Goal: Transaction & Acquisition: Purchase product/service

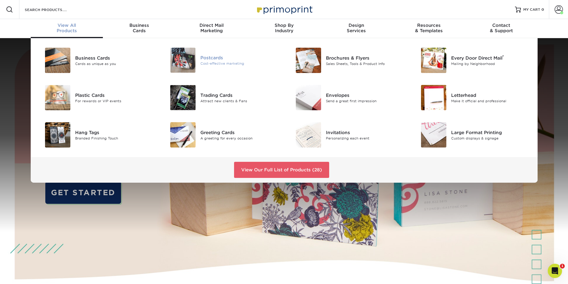
click at [224, 56] on div "Postcards" at bounding box center [239, 58] width 79 height 7
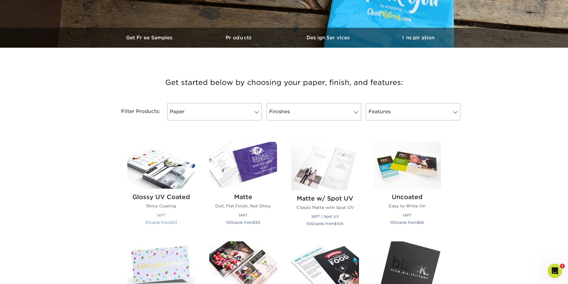
scroll to position [209, 0]
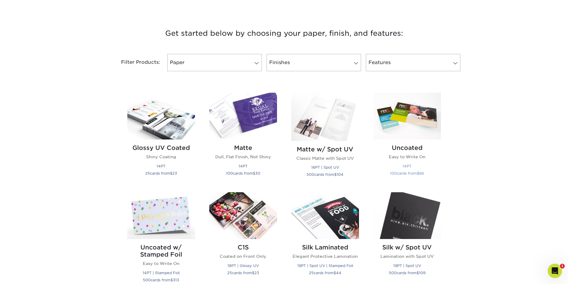
click at [399, 117] on img at bounding box center [407, 116] width 68 height 47
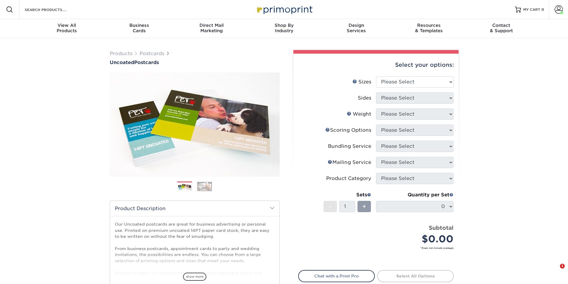
click at [406, 75] on div "Select your options:" at bounding box center [376, 65] width 156 height 23
click at [406, 83] on select "Please Select 1.5" x 7" 2" x 8" 2.12" x 5.5" 2.75" x 4.25" 2.75" x 8.5" 3" x 4"…" at bounding box center [415, 81] width 78 height 11
select select "3.50x8.50"
click at [376, 76] on select "Please Select 1.5" x 7" 2" x 8" 2.12" x 5.5" 2.75" x 4.25" 2.75" x 8.5" 3" x 4"…" at bounding box center [415, 81] width 78 height 11
click at [395, 97] on select "Please Select Print Both Sides Print Front Only" at bounding box center [415, 97] width 78 height 11
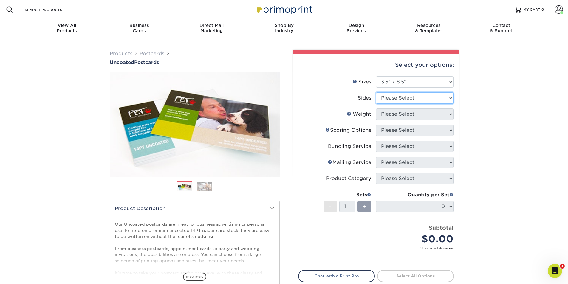
select select "13abbda7-1d64-4f25-8bb2-c179b224825d"
click at [376, 92] on select "Please Select Print Both Sides Print Front Only" at bounding box center [415, 97] width 78 height 11
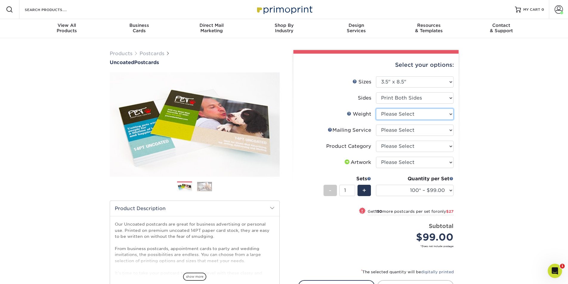
click at [403, 114] on select "Please Select 14PT Uncoated" at bounding box center [415, 114] width 78 height 11
select select "14PT Uncoated"
click at [376, 109] on select "Please Select 14PT Uncoated" at bounding box center [415, 114] width 78 height 11
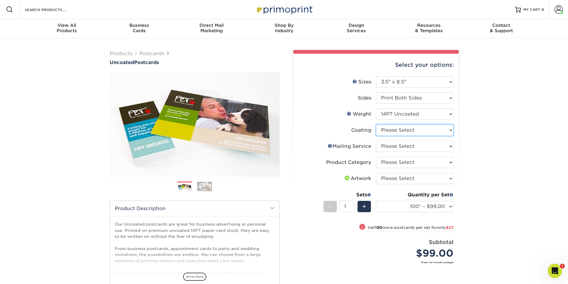
click at [427, 133] on select at bounding box center [415, 130] width 78 height 11
select select "3e7618de-abca-4bda-9f97-8b9129e913d8"
click at [376, 125] on select at bounding box center [415, 130] width 78 height 11
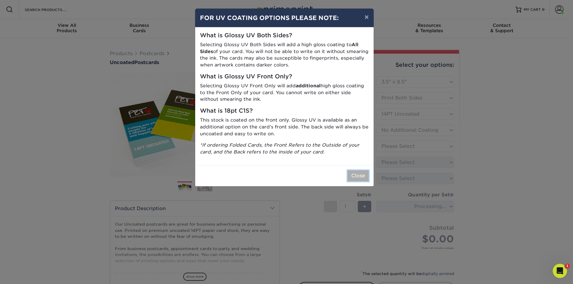
click at [358, 173] on button "Close" at bounding box center [357, 175] width 21 height 11
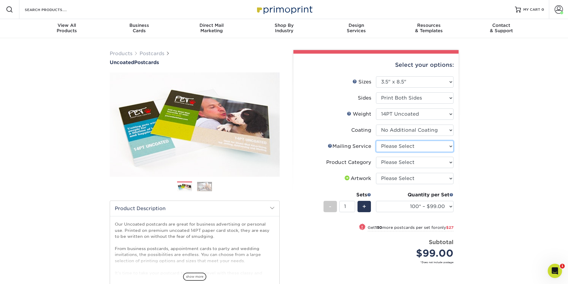
click at [411, 149] on select "Please Select No Direct Mailing Service No, I will mail/stamp/imprint Direct Ma…" at bounding box center [415, 146] width 78 height 11
select select "3e5e9bdd-d78a-4c28-a41d-fe1407925ca6"
click at [376, 141] on select "Please Select No Direct Mailing Service No, I will mail/stamp/imprint Direct Ma…" at bounding box center [415, 146] width 78 height 11
click at [404, 162] on select "Please Select Postcards" at bounding box center [415, 162] width 78 height 11
select select "9b7272e0-d6c8-4c3c-8e97-d3a1bcdab858"
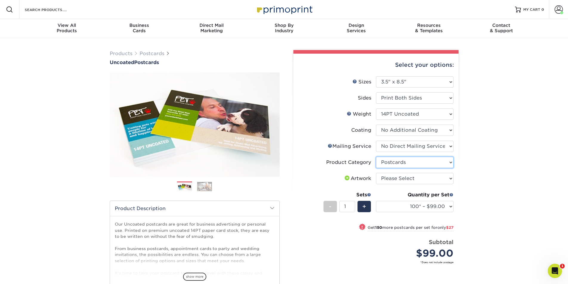
click at [376, 157] on select "Please Select Postcards" at bounding box center [415, 162] width 78 height 11
click at [400, 179] on select "Please Select I will upload files I need a design - $150" at bounding box center [415, 178] width 78 height 11
select select "upload"
click at [376, 173] on select "Please Select I will upload files I need a design - $150" at bounding box center [415, 178] width 78 height 11
click at [448, 206] on select "100* – $99.00 250* – $126.00 500 – $139.00 750 – $200.00 1000 – $261.00 1500 – …" at bounding box center [415, 206] width 78 height 11
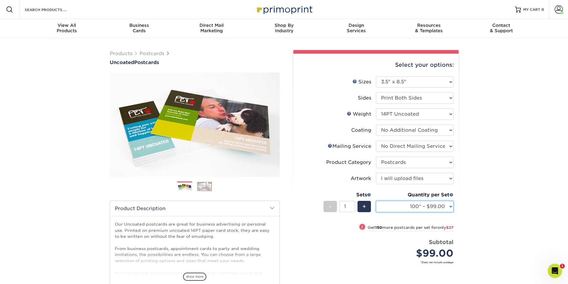
select select "2500 – $435.00"
click at [376, 201] on select "100* – $99.00 250* – $126.00 500 – $139.00 750 – $200.00 1000 – $261.00 1500 – …" at bounding box center [415, 206] width 78 height 11
click at [433, 206] on select "100* – $99.00 250* – $126.00 500 – $139.00 750 – $200.00 1000 – $261.00 1500 – …" at bounding box center [415, 206] width 78 height 11
click at [515, 171] on div "Products Postcards Uncoated Postcards Next" at bounding box center [284, 196] width 568 height 316
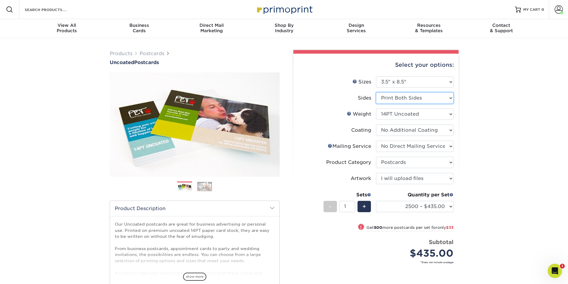
click at [428, 99] on select "Please Select Print Both Sides Print Front Only" at bounding box center [415, 97] width 78 height 11
click at [507, 113] on div "Products Postcards Uncoated Postcards Next" at bounding box center [284, 196] width 568 height 316
